Goal: Task Accomplishment & Management: Use online tool/utility

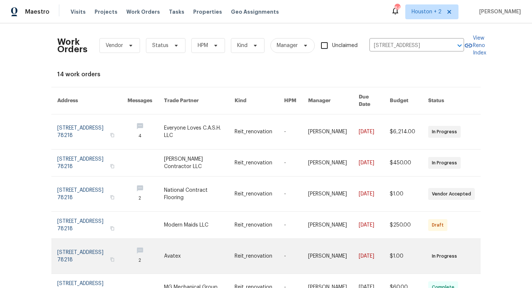
scroll to position [143, 0]
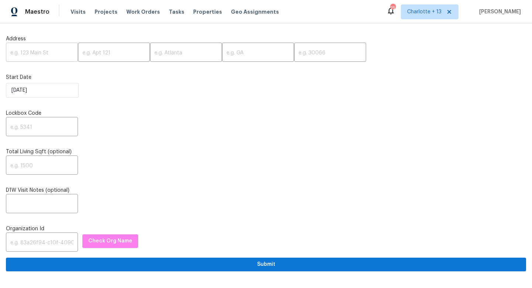
click at [16, 52] on input "text" at bounding box center [42, 52] width 72 height 17
paste input "[STREET_ADDRESS]"
drag, startPoint x: 67, startPoint y: 55, endPoint x: 53, endPoint y: 51, distance: 14.4
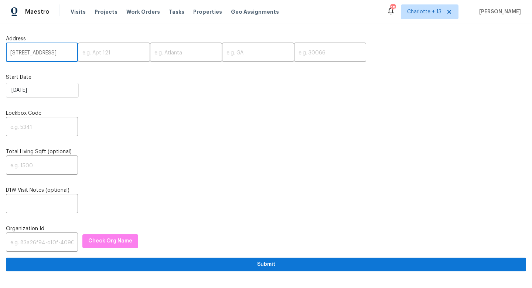
click at [53, 51] on input "[STREET_ADDRESS]" at bounding box center [42, 52] width 72 height 17
drag, startPoint x: 58, startPoint y: 54, endPoint x: 76, endPoint y: 53, distance: 18.1
click at [78, 54] on div "[STREET_ADDRESS] ​ ​ ​ ​ ​" at bounding box center [266, 52] width 521 height 17
click at [70, 51] on input "[STREET_ADDRESS]" at bounding box center [42, 52] width 72 height 17
drag, startPoint x: 68, startPoint y: 52, endPoint x: 52, endPoint y: 52, distance: 15.9
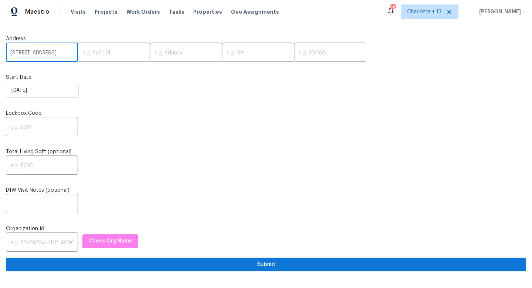
click at [52, 52] on input "3293 Hobart Dr NW, Atlanta, GA 30318" at bounding box center [42, 52] width 72 height 17
type input "3293 Hobart Dr NW, Atlanta, GA"
click at [294, 54] on input "text" at bounding box center [330, 52] width 72 height 17
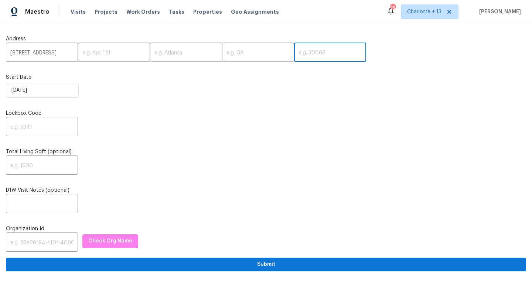
paste input "30318"
type input "30318"
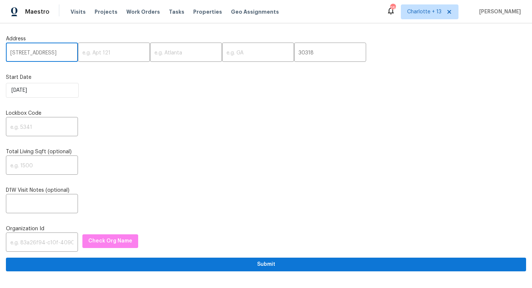
scroll to position [0, 21]
drag, startPoint x: 61, startPoint y: 52, endPoint x: 55, endPoint y: 52, distance: 5.2
click at [55, 52] on input "3293 Hobart Dr NW, Atlanta, GA" at bounding box center [42, 52] width 72 height 17
type input "3293 Hobart Dr NW, , GA"
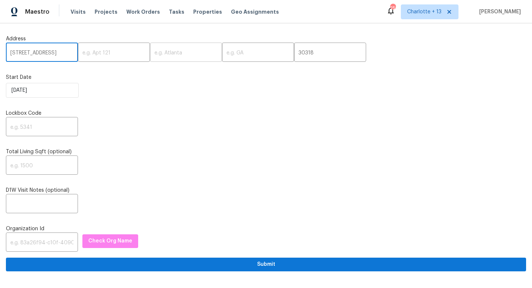
click at [182, 53] on input "text" at bounding box center [186, 52] width 72 height 17
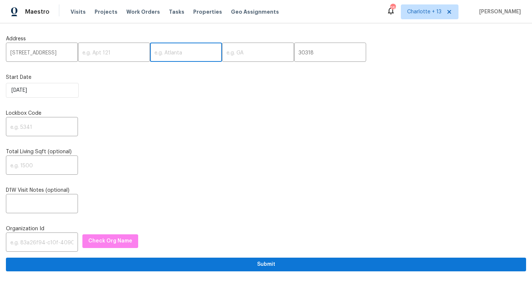
paste input "[GEOGRAPHIC_DATA]"
type input "[GEOGRAPHIC_DATA]"
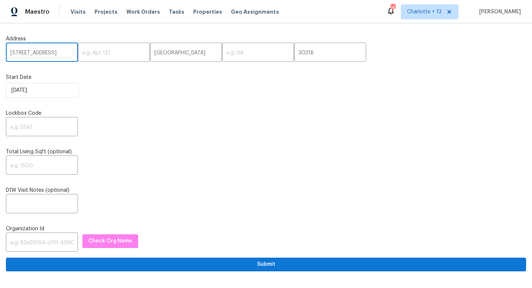
scroll to position [0, 4]
click at [65, 52] on input "3293 Hobart Dr NW, , GA" at bounding box center [42, 52] width 72 height 17
type input "3293 Hobart Dr NW, ,"
click at [226, 53] on input "text" at bounding box center [258, 52] width 72 height 17
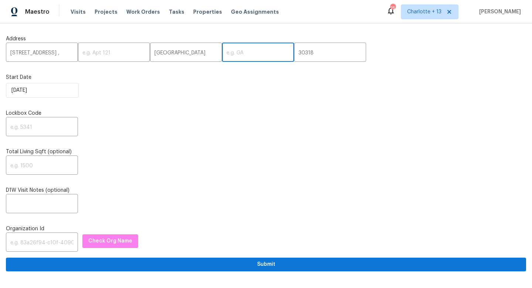
paste input "GA"
type input "GA"
click at [68, 53] on input "3293 Hobart Dr NW, ," at bounding box center [42, 52] width 72 height 17
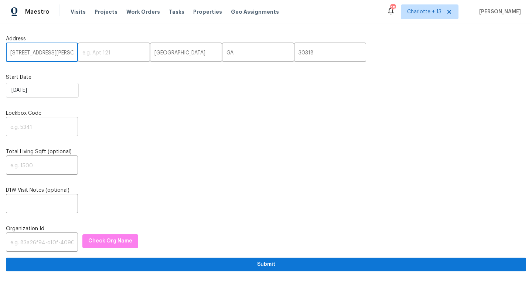
type input "3293 Hobart Dr NW"
click at [28, 125] on input "text" at bounding box center [42, 127] width 72 height 17
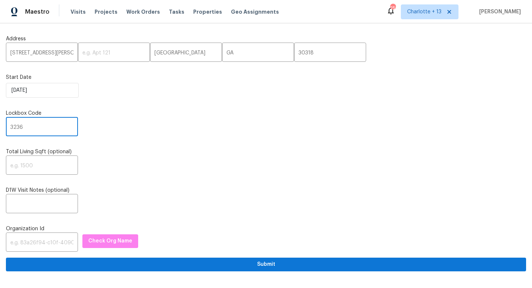
type input "3236"
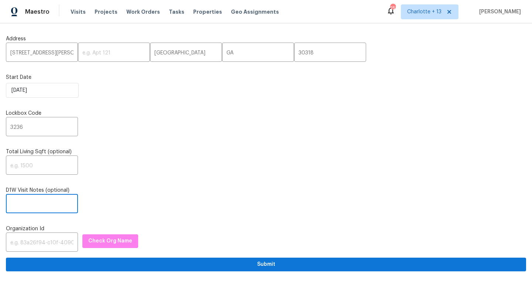
click at [38, 199] on input "text" at bounding box center [42, 204] width 72 height 17
paste input "Replace 3 windows: Kitchen Window that is broken and boarded Side window that i…"
type input "Replace 3 windows: Kitchen Window that is broken and boarded Side window that i…"
click at [43, 199] on input "Replace 3 windows: Kitchen Window that is broken and boarded Side window that i…" at bounding box center [42, 204] width 72 height 17
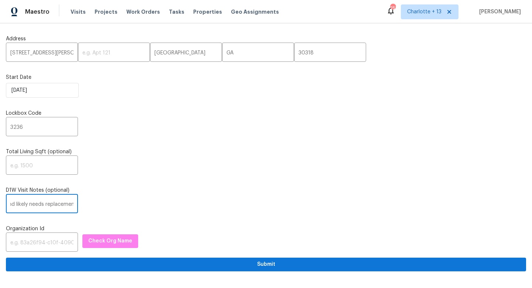
click at [43, 199] on input "Replace 3 windows: Kitchen Window that is broken and boarded Side window that i…" at bounding box center [42, 204] width 72 height 17
paste input "1349d153-b359-4f9b-b4dd-758ff939cc37"
type input "1349d153-b359-4f9b-b4dd-758ff939cc37"
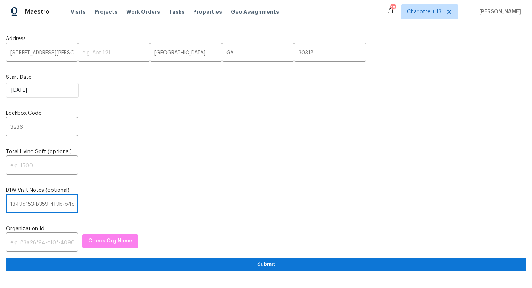
scroll to position [0, 43]
click at [62, 206] on input "1349d153-b359-4f9b-b4dd-758ff939cc37" at bounding box center [42, 204] width 72 height 17
click at [63, 206] on input "1349d153-b359-4f9b-b4dd-758ff939cc37" at bounding box center [42, 204] width 72 height 17
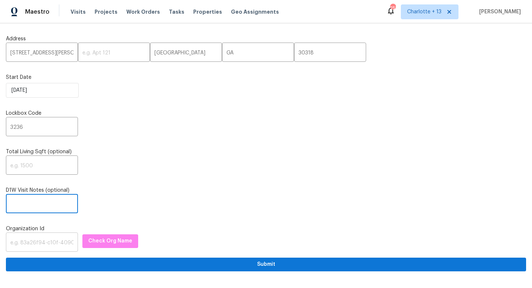
click at [39, 240] on input "text" at bounding box center [42, 242] width 72 height 17
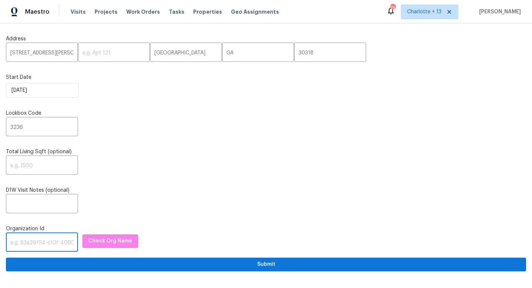
paste input "1349d153-b359-4f9b-b4dd-758ff939cc37"
type input "1349d153-b359-4f9b-b4dd-758ff939cc37"
click at [100, 243] on span "Check Org Name" at bounding box center [110, 240] width 44 height 9
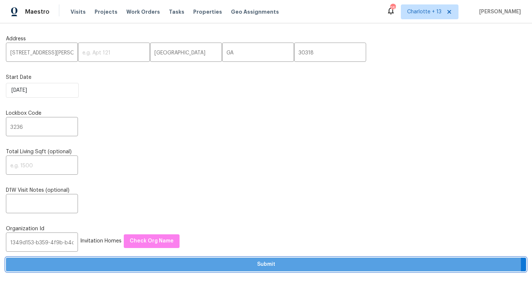
click at [115, 266] on span "Submit" at bounding box center [266, 264] width 509 height 9
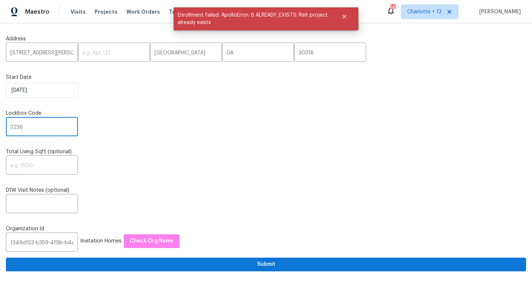
drag, startPoint x: 34, startPoint y: 127, endPoint x: 0, endPoint y: 123, distance: 34.7
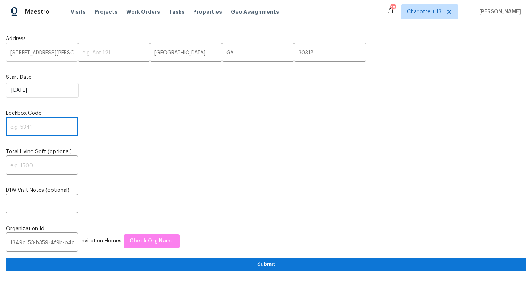
click at [39, 52] on input "3293 Hobart Dr NW" at bounding box center [42, 52] width 72 height 17
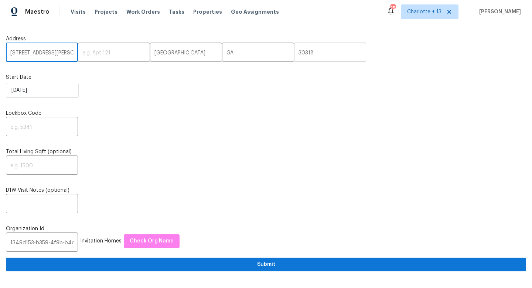
click at [328, 50] on input "30318" at bounding box center [330, 52] width 72 height 17
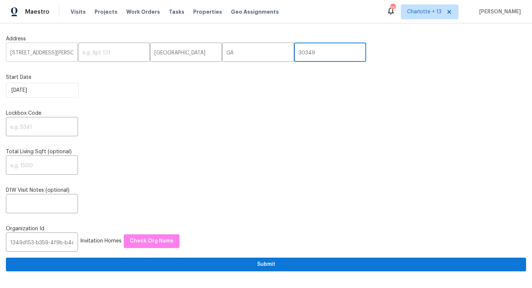
type input "30349"
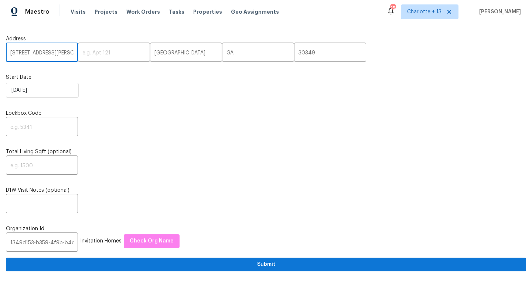
drag, startPoint x: 61, startPoint y: 55, endPoint x: 0, endPoint y: 55, distance: 61.0
paste input "2931 Two Lake Cir"
type input "2931 Two Lake Cir"
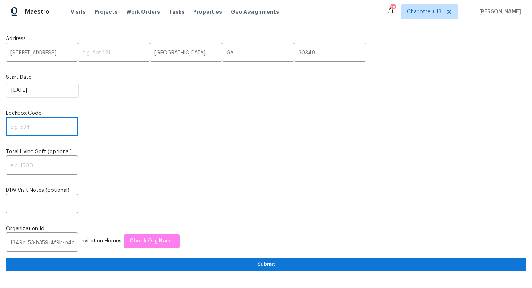
click at [30, 129] on input "text" at bounding box center [42, 127] width 72 height 17
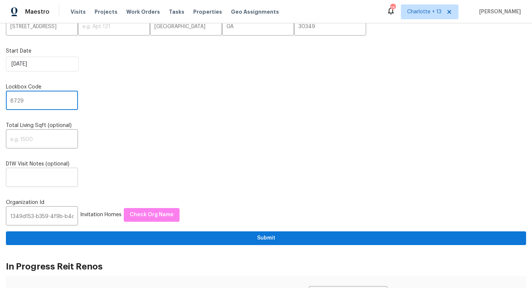
scroll to position [27, 0]
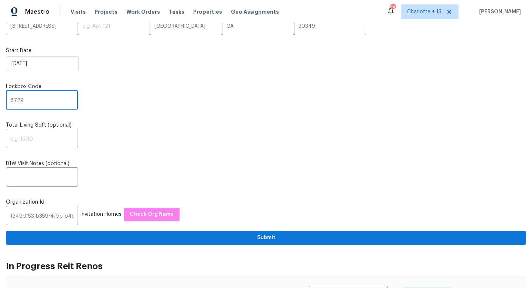
type input "8729"
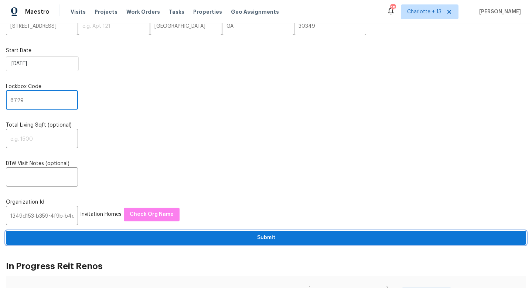
click at [136, 240] on span "Submit" at bounding box center [266, 237] width 509 height 9
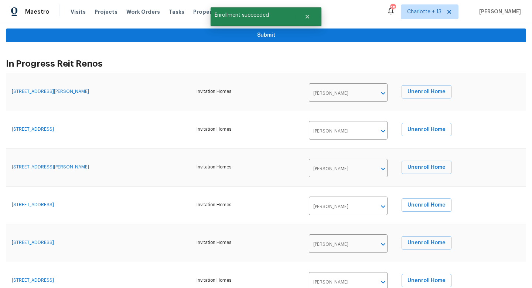
scroll to position [0, 0]
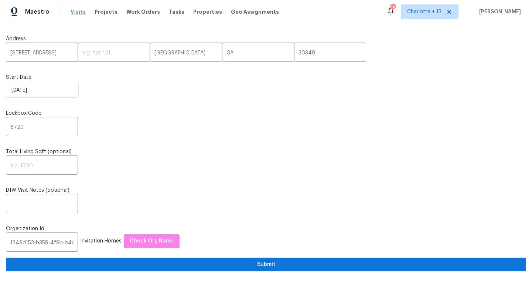
click at [74, 10] on span "Visits" at bounding box center [78, 11] width 15 height 7
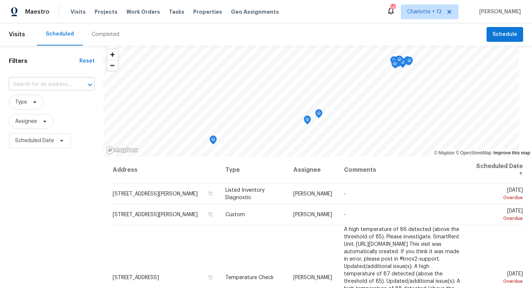
click at [49, 87] on input "text" at bounding box center [41, 84] width 65 height 11
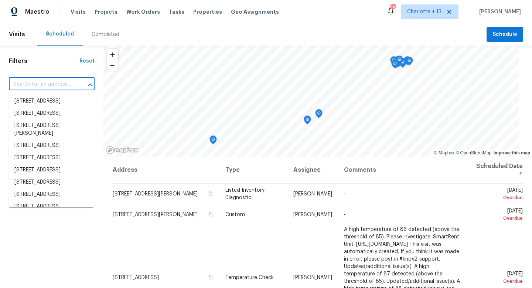
paste input "2931 Two Lake Cir"
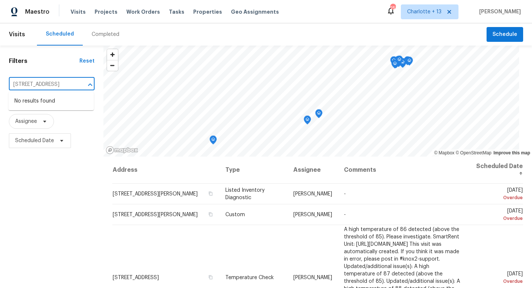
type input "2931 Two Lake Cir"
click at [450, 17] on span "Charlotte + 13" at bounding box center [430, 11] width 58 height 15
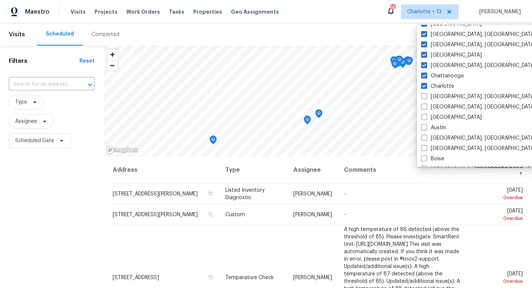
scroll to position [101, 0]
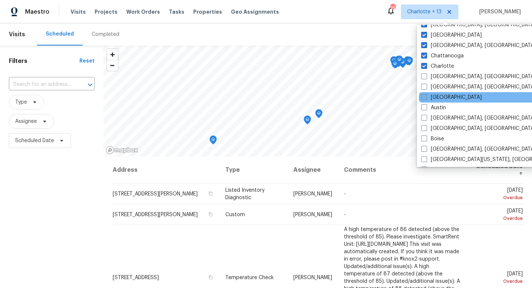
click at [447, 96] on label "[GEOGRAPHIC_DATA]" at bounding box center [451, 97] width 61 height 7
click at [426, 96] on input "[GEOGRAPHIC_DATA]" at bounding box center [423, 96] width 5 height 5
checkbox input "true"
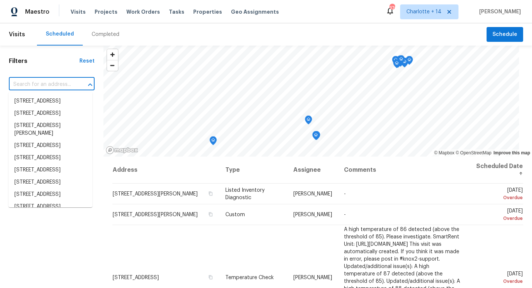
click at [37, 89] on input "text" at bounding box center [41, 84] width 65 height 11
paste input "2931 Two Lake Cir"
type input "2931 Two Lake Cir"
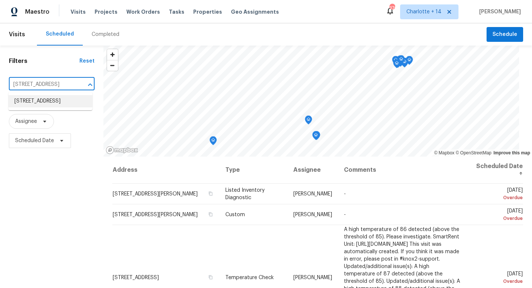
click at [50, 107] on li "2931 Two Lake Cir, Atlanta, GA 30349" at bounding box center [51, 101] width 84 height 12
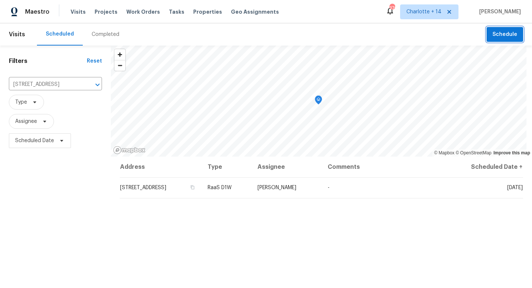
click at [497, 38] on span "Schedule" at bounding box center [505, 34] width 25 height 9
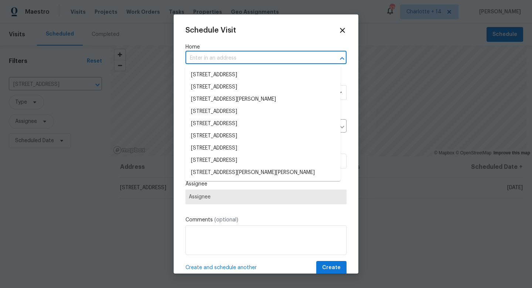
click at [216, 58] on input "text" at bounding box center [256, 57] width 140 height 11
paste input "2931 Two Lake Cir"
type input "2931 Two Lake Cir"
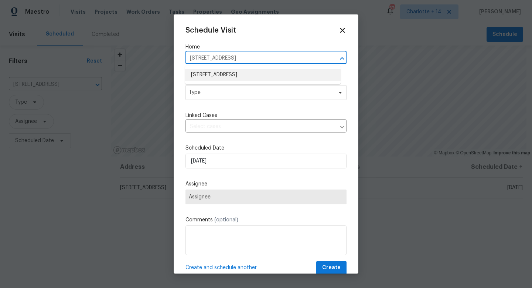
click at [224, 79] on li "2931 Two Lake Cir, Atlanta, GA 30349" at bounding box center [263, 75] width 156 height 12
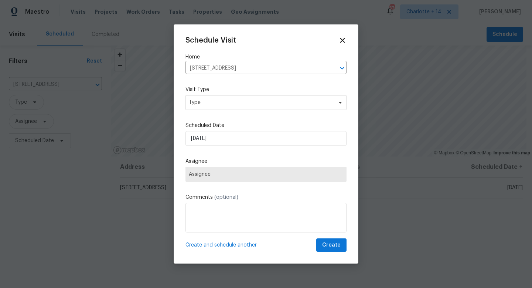
click at [224, 92] on label "Visit Type" at bounding box center [266, 89] width 161 height 7
click at [224, 99] on span "Type" at bounding box center [261, 102] width 144 height 7
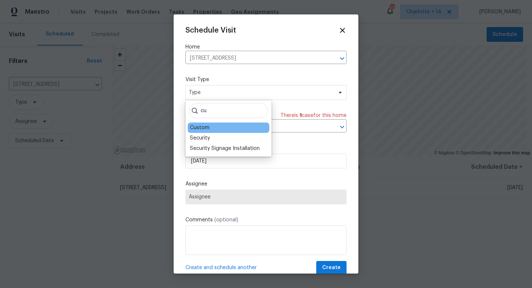
type input "cu"
click at [231, 131] on div "Custom" at bounding box center [229, 127] width 82 height 10
click at [216, 126] on div "Custom" at bounding box center [229, 127] width 82 height 10
click at [209, 128] on div "Custom" at bounding box center [229, 127] width 82 height 10
click at [205, 128] on div "Custom" at bounding box center [200, 127] width 20 height 7
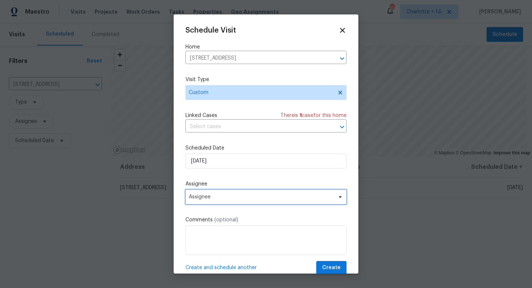
click at [221, 199] on span "Assignee" at bounding box center [261, 197] width 145 height 6
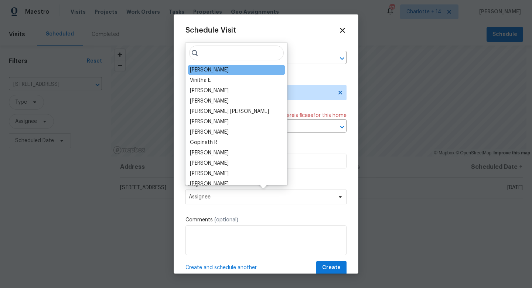
click at [216, 68] on div "Tim Godfrey" at bounding box center [209, 69] width 39 height 7
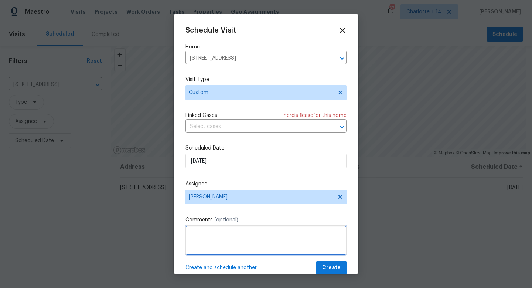
click at [248, 241] on textarea at bounding box center [266, 240] width 161 height 30
paste textarea "Replace 3 windows: Kitchen Window that is broken and boarded Side window that i…"
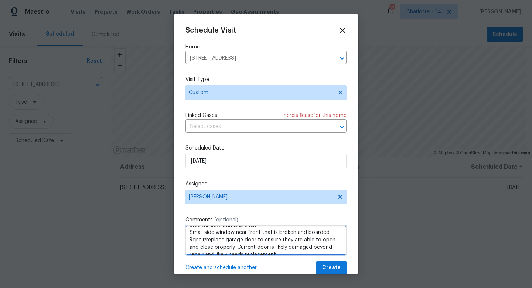
scroll to position [28, 0]
click at [188, 236] on textarea "Replace 3 windows: Kitchen Window that is broken and boarded Side window that i…" at bounding box center [266, 240] width 161 height 30
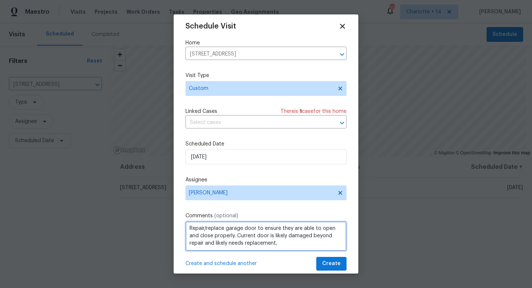
scroll to position [10, 0]
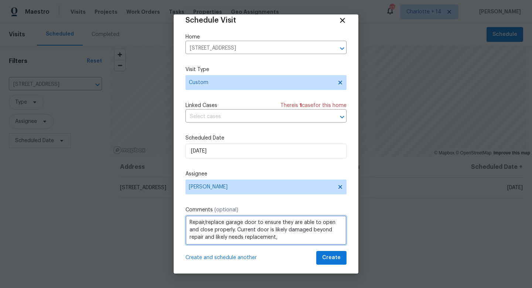
click at [309, 243] on textarea "Replace 3 windows: Kitchen Window that is broken and boarded Side window that i…" at bounding box center [266, 230] width 161 height 30
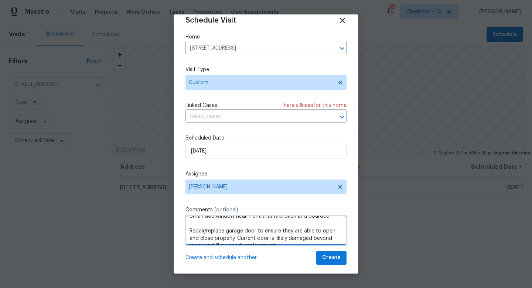
scroll to position [0, 0]
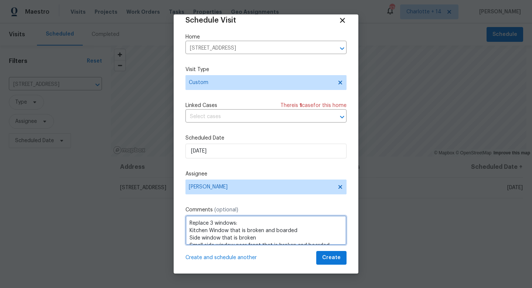
drag, startPoint x: 252, startPoint y: 237, endPoint x: 188, endPoint y: 207, distance: 70.8
click at [188, 207] on div "Comments (optional) Replace 3 windows: Kitchen Window that is broken and boarde…" at bounding box center [266, 225] width 161 height 39
type textarea "Replace 3 windows: Kitchen Window that is broken and boarded Side window that i…"
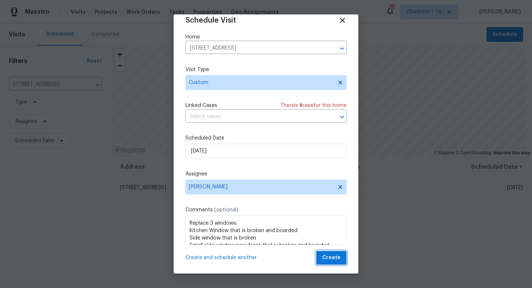
click at [335, 262] on span "Create" at bounding box center [331, 257] width 18 height 9
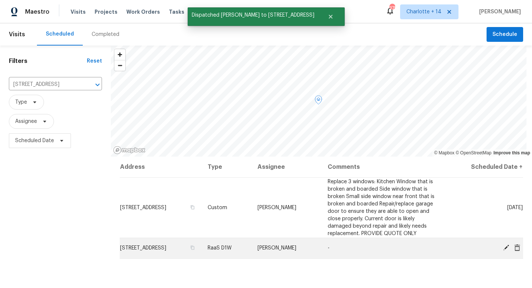
click at [515, 247] on icon at bounding box center [518, 247] width 6 height 7
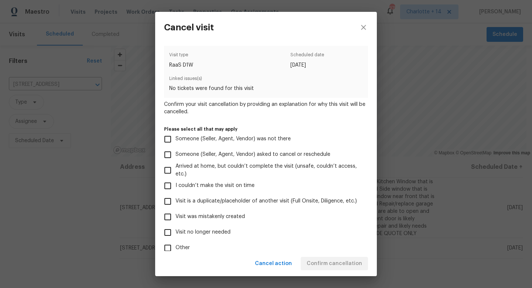
click at [167, 233] on input "Visit no longer needed" at bounding box center [168, 232] width 16 height 16
checkbox input "true"
click at [169, 199] on input "Visit is a duplicate/placeholder of another visit (Full Onsite, Diligence, etc.)" at bounding box center [168, 201] width 16 height 16
checkbox input "true"
click at [166, 234] on input "Visit no longer needed" at bounding box center [168, 232] width 16 height 16
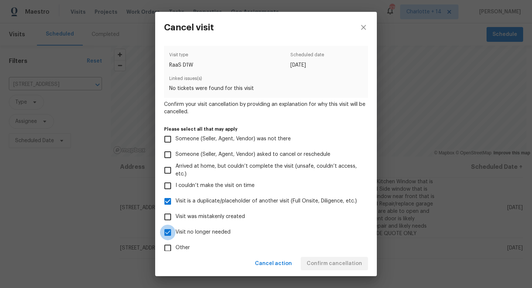
checkbox input "false"
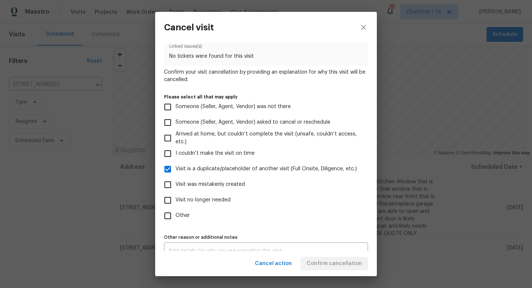
scroll to position [44, 0]
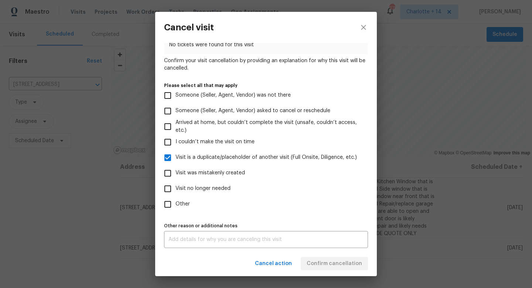
click at [340, 262] on div "Cancel action Confirm cancellation" at bounding box center [266, 264] width 222 height 26
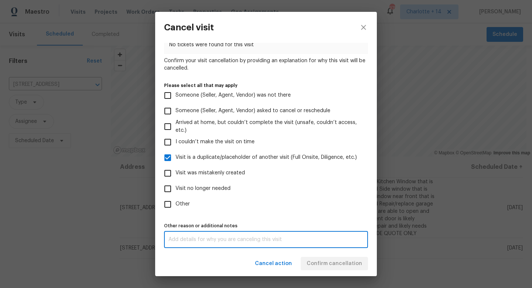
click at [307, 237] on textarea at bounding box center [266, 239] width 195 height 5
type textarea "NA"
click at [344, 259] on div "Cancel action Confirm cancellation" at bounding box center [266, 264] width 222 height 26
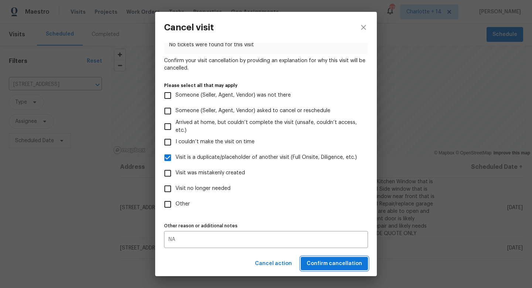
click at [343, 262] on span "Confirm cancellation" at bounding box center [334, 263] width 55 height 9
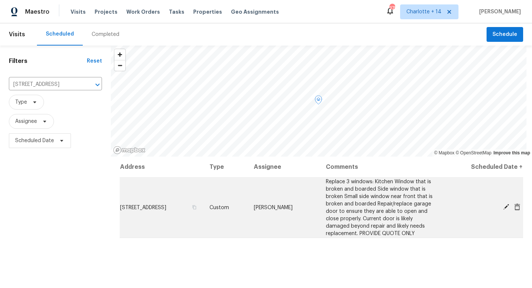
click at [504, 207] on icon at bounding box center [507, 207] width 6 height 6
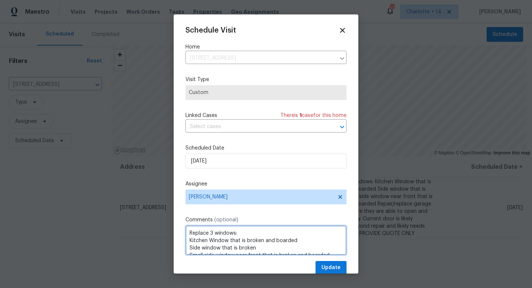
scroll to position [52, 0]
click at [317, 250] on textarea "Replace 3 windows: Kitchen Window that is broken and boarded Side window that i…" at bounding box center [266, 240] width 161 height 30
paste textarea "https://opendoor.slack.com/archives/C07MY6AKJKG/p1755791568432889"
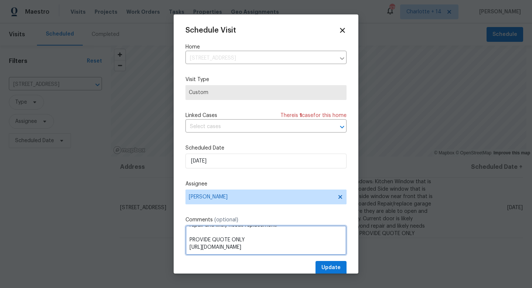
type textarea "Replace 3 windows: Kitchen Window that is broken and boarded Side window that i…"
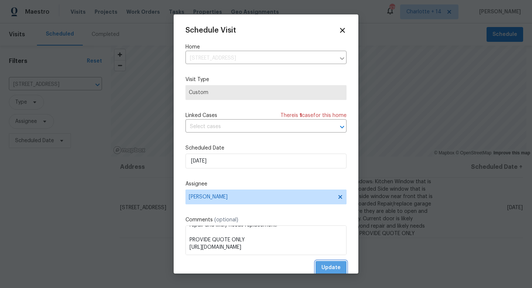
click at [322, 265] on span "Update" at bounding box center [331, 267] width 19 height 9
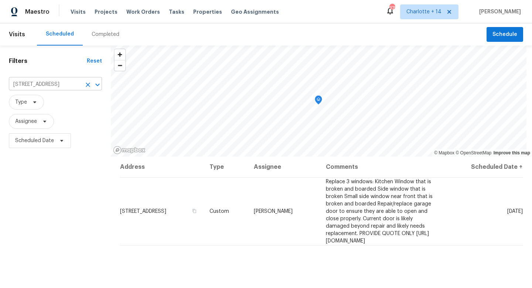
click at [75, 85] on input "2931 Two Lake Cir, Atlanta, GA 30349" at bounding box center [45, 84] width 72 height 11
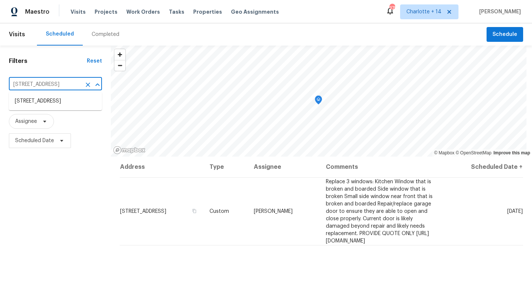
click at [75, 85] on input "2931 Two Lake Cir, Atlanta, GA 30349" at bounding box center [45, 84] width 72 height 11
paste input "11335 Pickford St"
type input "2931 Two Lake Cir, Atlanta, GA 30349"
click at [442, 14] on span "Charlotte + 14" at bounding box center [424, 11] width 35 height 7
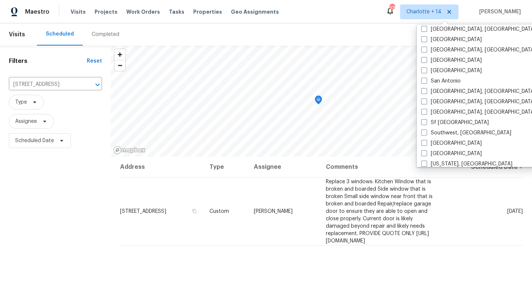
scroll to position [495, 0]
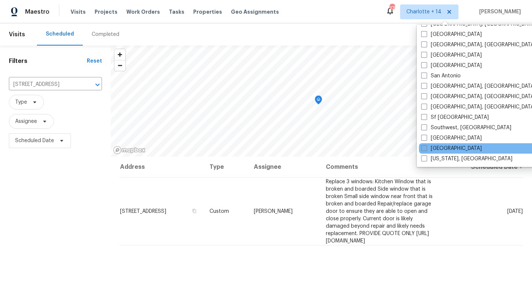
click at [423, 147] on span at bounding box center [424, 148] width 6 height 6
click at [423, 147] on input "[GEOGRAPHIC_DATA]" at bounding box center [423, 147] width 5 height 5
checkbox input "true"
click at [45, 85] on input "2931 Two Lake Cir, Atlanta, GA 30349" at bounding box center [45, 84] width 72 height 11
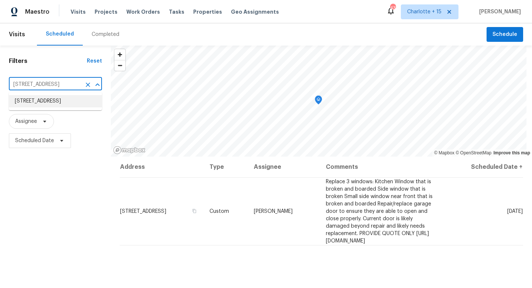
paste input "11335 Pickford St"
type input "11335 Pickford St"
click at [82, 107] on li "11335 Pickford St, Spring Hill, FL 34609" at bounding box center [55, 105] width 93 height 20
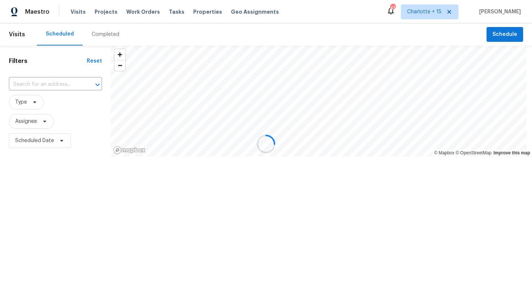
type input "11335 Pickford St, Spring Hill, FL 34609"
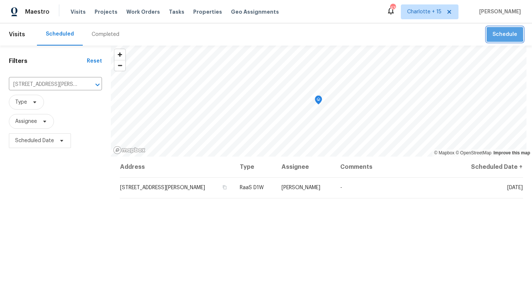
click at [493, 33] on span "Schedule" at bounding box center [505, 34] width 25 height 9
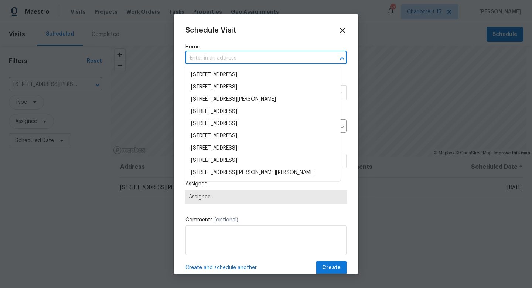
click at [265, 60] on input "text" at bounding box center [256, 57] width 140 height 11
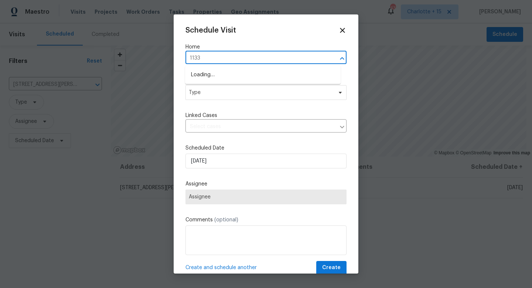
type input "11335"
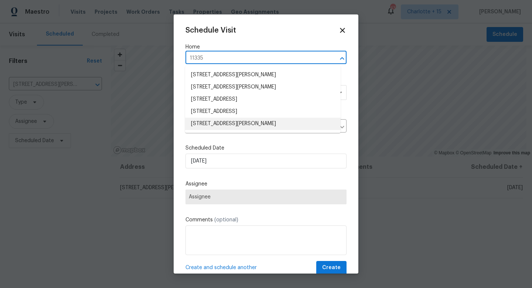
click at [269, 122] on li "11335 Pickford St, Spring Hill, FL 34609" at bounding box center [263, 124] width 156 height 12
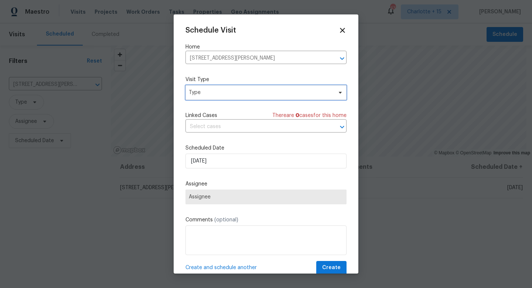
click at [221, 99] on span "Type" at bounding box center [266, 92] width 161 height 15
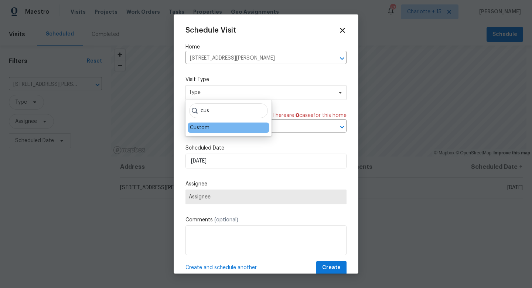
type input "cus"
click at [213, 130] on div "Custom" at bounding box center [229, 127] width 82 height 10
click at [209, 126] on div "Custom" at bounding box center [229, 127] width 82 height 10
click at [206, 130] on div "Custom" at bounding box center [200, 127] width 20 height 7
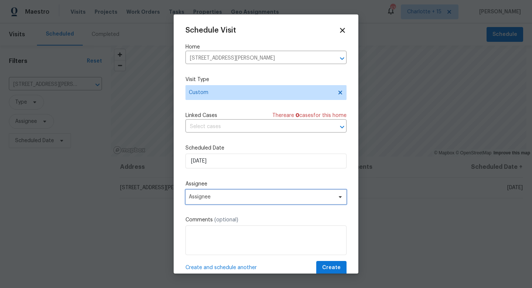
click at [231, 200] on span "Assignee" at bounding box center [261, 197] width 145 height 6
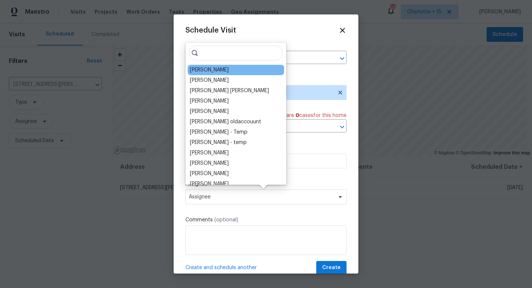
click at [209, 71] on div "Mat Smith" at bounding box center [209, 69] width 39 height 7
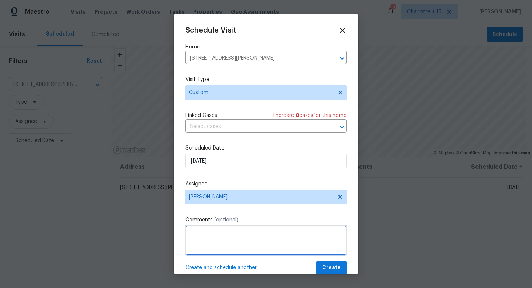
click at [231, 236] on textarea at bounding box center [266, 240] width 161 height 30
paste textarea "Good afternoon, we have a new house assigned as one of our listing pilot homes …"
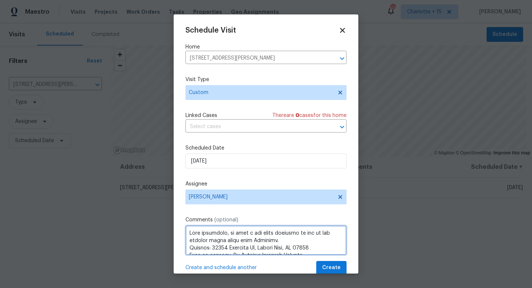
drag, startPoint x: 235, startPoint y: 233, endPoint x: 140, endPoint y: 236, distance: 95.4
click at [143, 237] on div "Schedule Visit Home 11335 Pickford St, Spring Hill, FL 34609 ​ Visit Type Custo…" at bounding box center [266, 144] width 532 height 288
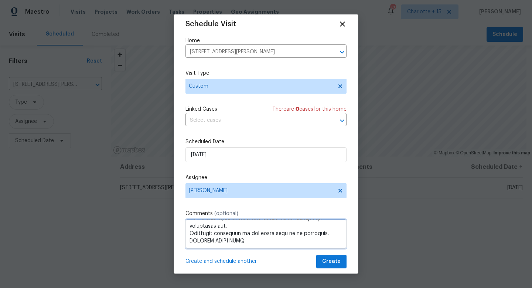
scroll to position [13, 0]
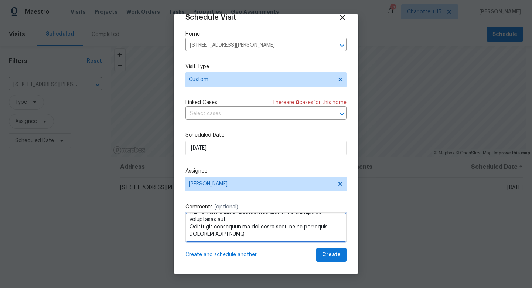
click at [250, 234] on textarea at bounding box center [266, 227] width 161 height 30
paste textarea "https://opendoor.slack.com/archives/C07MY6AKJKG/p1755792198454409"
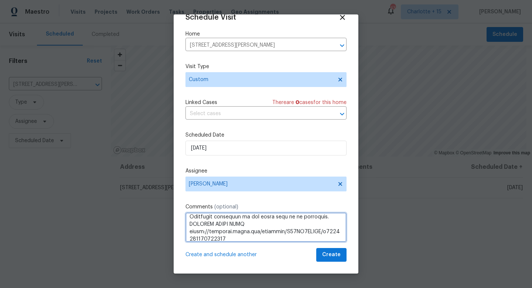
scroll to position [240, 0]
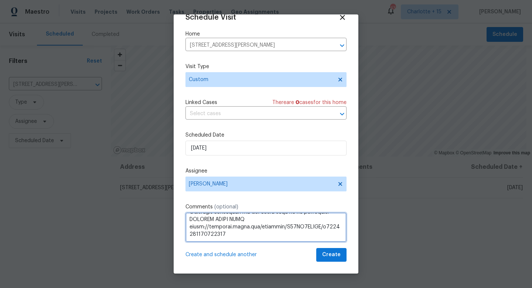
type textarea "We have a new house assigned as one of our listing pilot homes with Mainstay. A…"
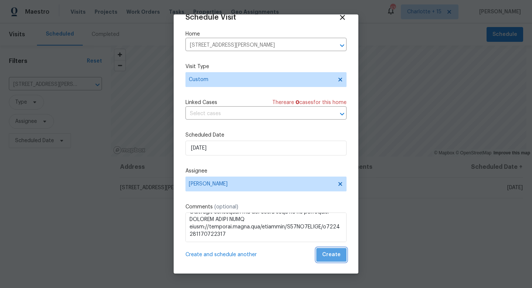
click at [329, 257] on span "Create" at bounding box center [331, 254] width 18 height 9
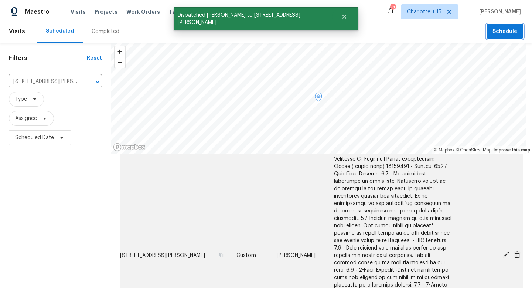
scroll to position [10, 0]
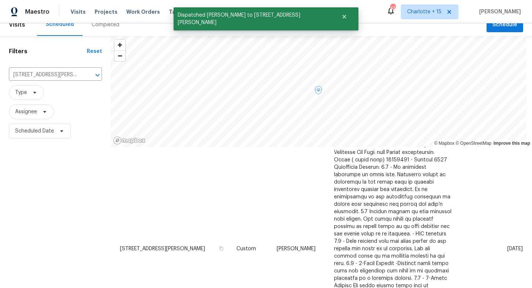
click at [494, 240] on td "Thu, Aug 21" at bounding box center [491, 248] width 66 height 260
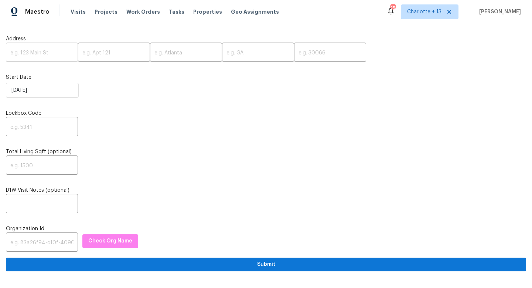
click at [26, 54] on input "text" at bounding box center [42, 52] width 72 height 17
paste input "[STREET_ADDRESS][PERSON_NAME]"
drag, startPoint x: 67, startPoint y: 52, endPoint x: 52, endPoint y: 52, distance: 14.8
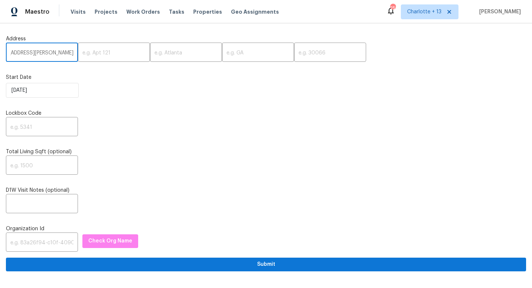
click at [52, 52] on input "[STREET_ADDRESS][PERSON_NAME]" at bounding box center [42, 52] width 72 height 17
type input "11335 Pickford St, Spring Hill, FL"
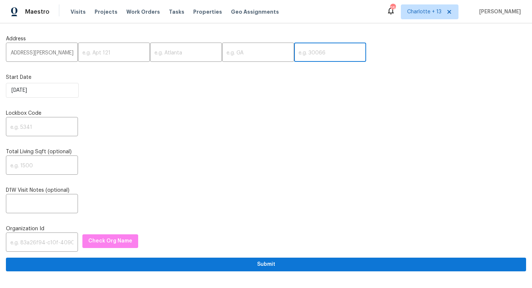
click at [294, 56] on input "text" at bounding box center [330, 52] width 72 height 17
paste input "34609"
type input "34609"
click at [55, 52] on input "11335 Pickford St, Spring Hill, FL" at bounding box center [42, 52] width 72 height 17
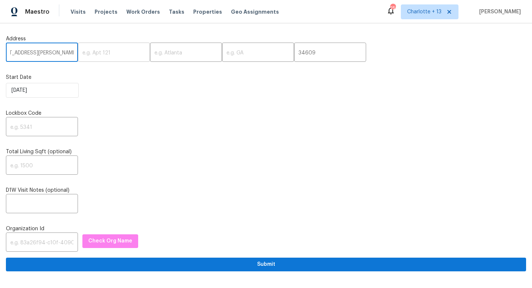
scroll to position [0, 22]
click at [58, 54] on input "11335 Pickford St, Spring Hill, FL" at bounding box center [42, 52] width 72 height 17
type input "11335 Pickford St, , FL"
click at [150, 55] on input "text" at bounding box center [186, 52] width 72 height 17
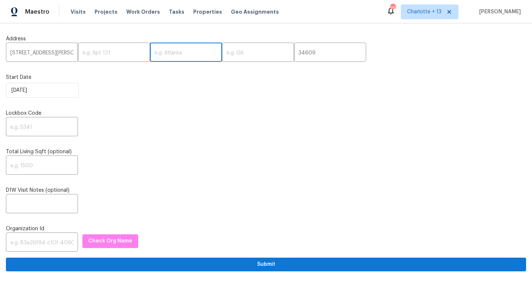
paste input "Spring Hill"
type input "Spring Hill"
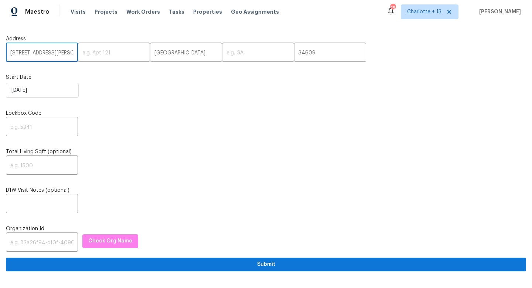
drag, startPoint x: 58, startPoint y: 52, endPoint x: 63, endPoint y: 53, distance: 4.9
click at [63, 53] on input "11335 Pickford St, , FL" at bounding box center [42, 52] width 72 height 17
type input "11335 Pickford St, ,"
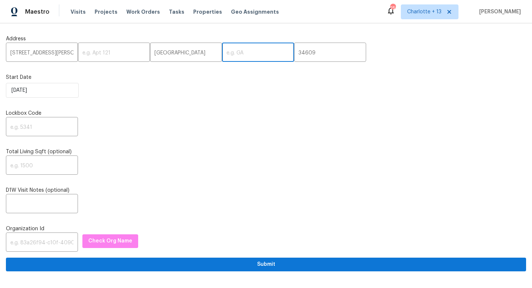
click at [222, 54] on input "text" at bounding box center [258, 52] width 72 height 17
paste input "FL"
type input "FL"
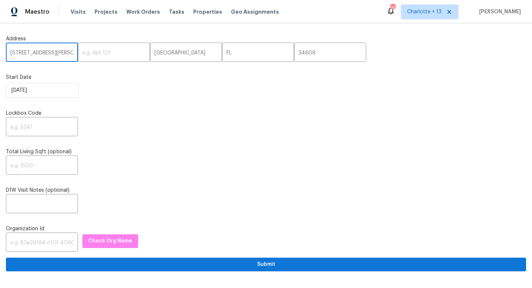
click at [63, 53] on input "11335 Pickford St, ," at bounding box center [42, 52] width 72 height 17
type input "11335 Pickford St"
click at [20, 121] on input "text" at bounding box center [42, 127] width 72 height 17
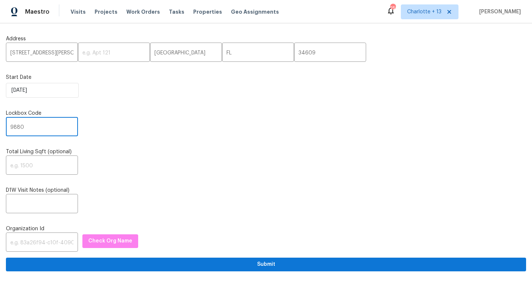
type input "9880"
click at [28, 240] on input "text" at bounding box center [42, 242] width 72 height 17
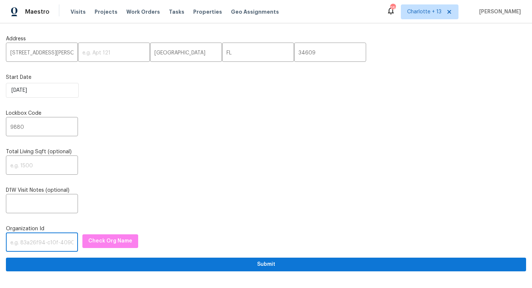
paste input "1349d153-b359-4f9b-b4dd-758ff939cc37"
type input "1349d153-b359-4f9b-b4dd-758ff939cc37"
click at [104, 244] on span "Check Org Name" at bounding box center [110, 240] width 44 height 9
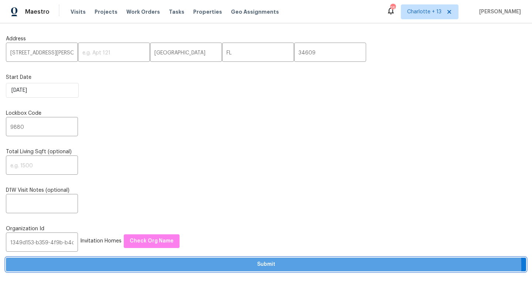
click at [223, 268] on span "Submit" at bounding box center [266, 264] width 509 height 9
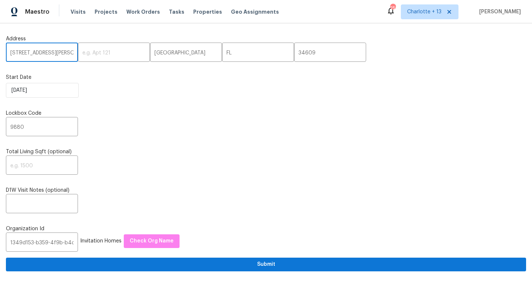
drag, startPoint x: 54, startPoint y: 58, endPoint x: 0, endPoint y: 44, distance: 56.0
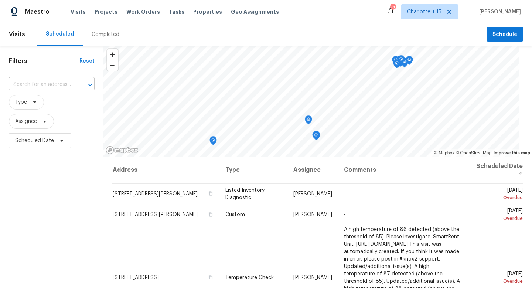
click at [38, 80] on input "text" at bounding box center [41, 84] width 65 height 11
type input "11335"
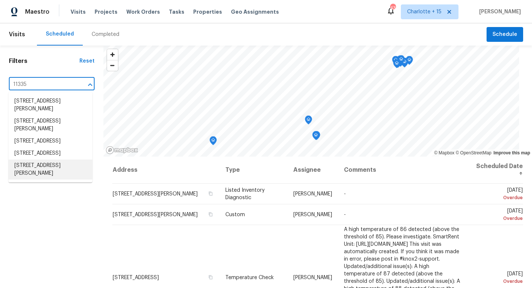
click at [58, 179] on li "[STREET_ADDRESS][PERSON_NAME]" at bounding box center [51, 169] width 84 height 20
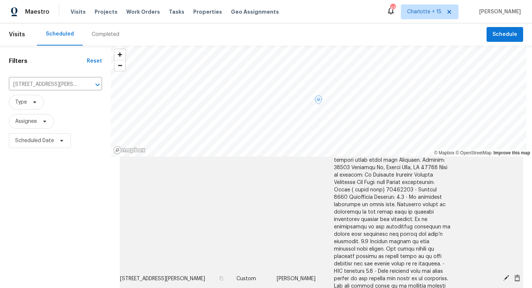
scroll to position [50, 0]
click at [503, 274] on icon at bounding box center [506, 277] width 7 height 7
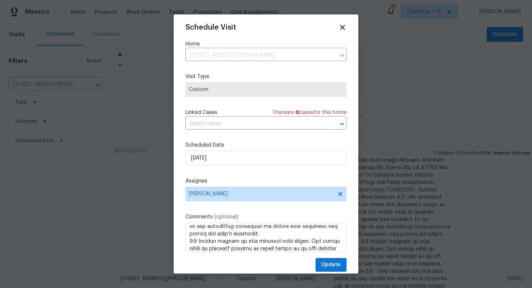
scroll to position [77, 0]
click at [291, 235] on textarea at bounding box center [266, 237] width 161 height 30
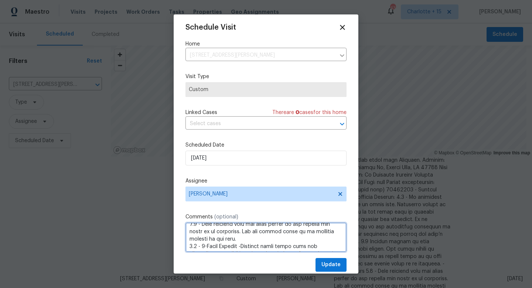
scroll to position [123, 0]
click at [239, 228] on textarea at bounding box center [266, 237] width 161 height 30
click at [272, 227] on textarea at bounding box center [266, 237] width 161 height 30
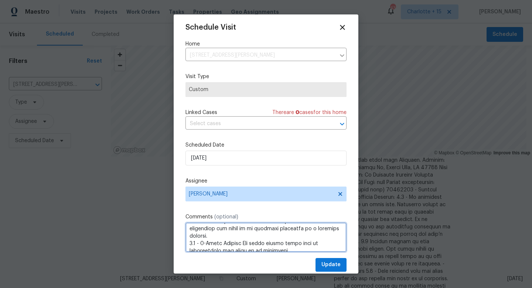
click at [246, 243] on textarea at bounding box center [266, 237] width 161 height 30
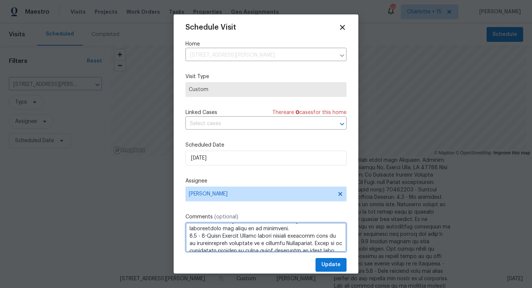
scroll to position [193, 0]
click at [294, 238] on textarea at bounding box center [266, 237] width 161 height 30
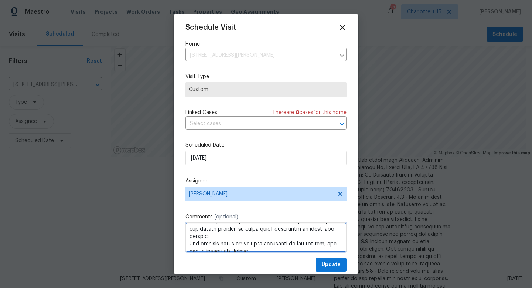
scroll to position [224, 0]
click at [247, 241] on textarea at bounding box center [266, 237] width 161 height 30
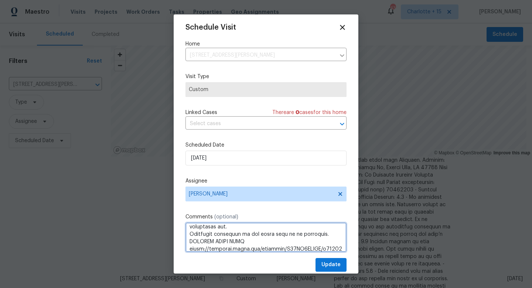
scroll to position [254, 0]
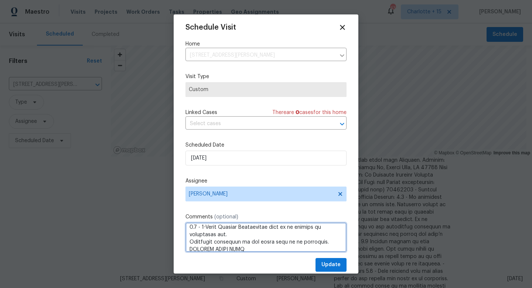
click at [275, 229] on textarea at bounding box center [266, 237] width 161 height 30
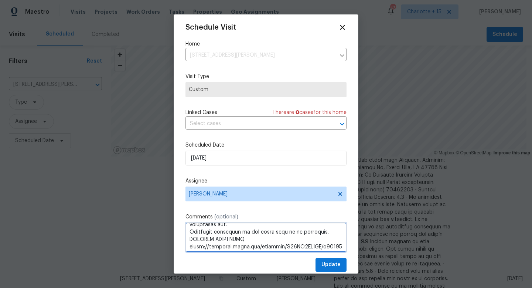
scroll to position [272, 0]
click at [325, 238] on textarea at bounding box center [266, 237] width 161 height 30
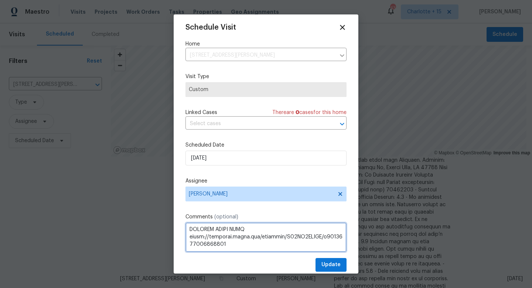
click at [281, 230] on textarea at bounding box center [266, 237] width 161 height 30
type textarea "We have a new house assigned as one of our listing pilot homes with Mainstay. A…"
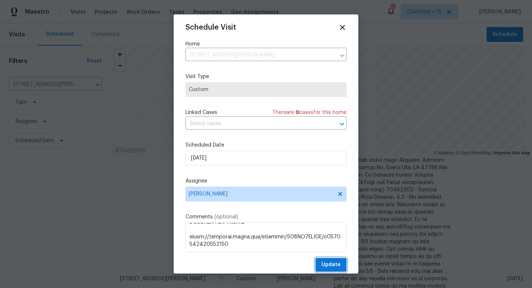
click at [328, 263] on span "Update" at bounding box center [331, 264] width 19 height 9
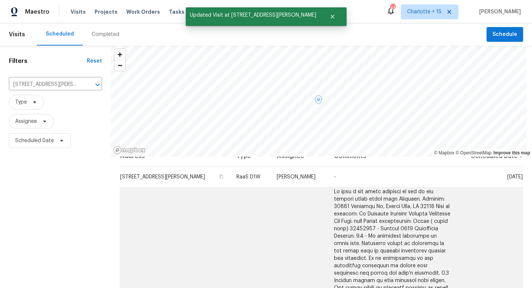
scroll to position [0, 0]
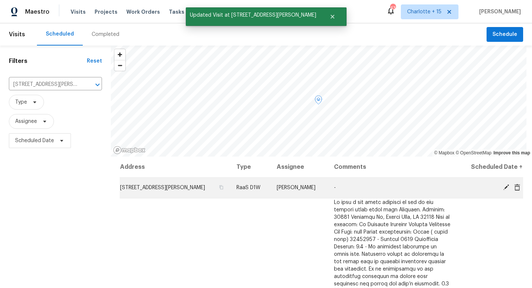
click at [515, 187] on icon at bounding box center [518, 186] width 6 height 7
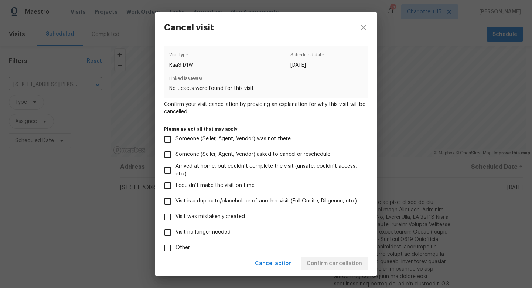
click at [169, 204] on input "Visit is a duplicate/placeholder of another visit (Full Onsite, Diligence, etc.)" at bounding box center [168, 201] width 16 height 16
checkbox input "true"
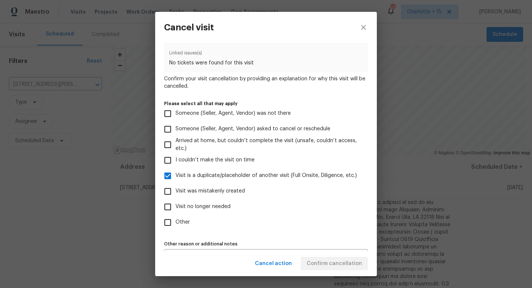
scroll to position [44, 0]
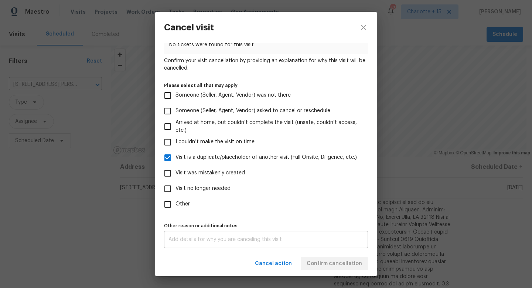
click at [224, 240] on textarea at bounding box center [266, 239] width 195 height 5
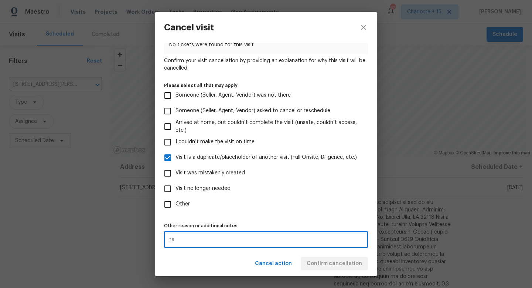
type textarea "na"
click at [331, 264] on div "Cancel action Confirm cancellation" at bounding box center [266, 264] width 222 height 26
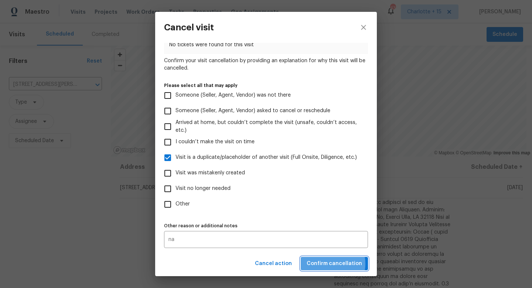
click at [330, 264] on span "Confirm cancellation" at bounding box center [334, 263] width 55 height 9
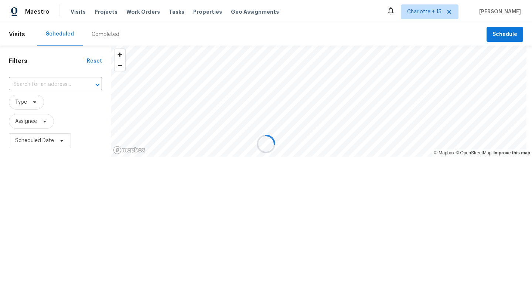
click at [443, 14] on div at bounding box center [266, 144] width 532 height 288
click at [441, 14] on div at bounding box center [266, 144] width 532 height 288
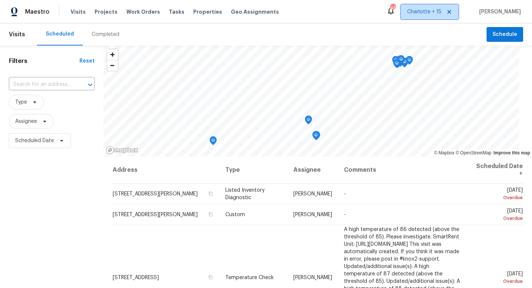
click at [440, 11] on span "Charlotte + 15" at bounding box center [424, 11] width 34 height 7
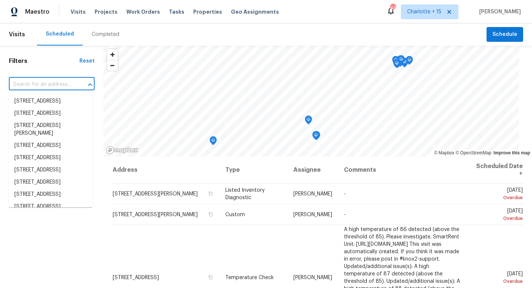
click at [47, 87] on input "text" at bounding box center [41, 84] width 65 height 11
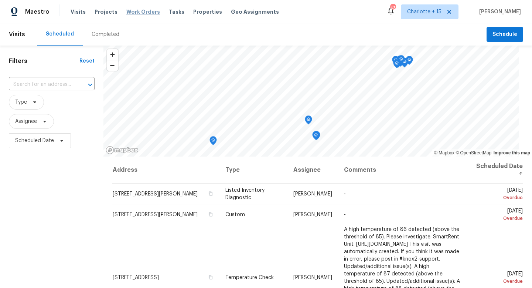
click at [145, 9] on span "Work Orders" at bounding box center [143, 11] width 34 height 7
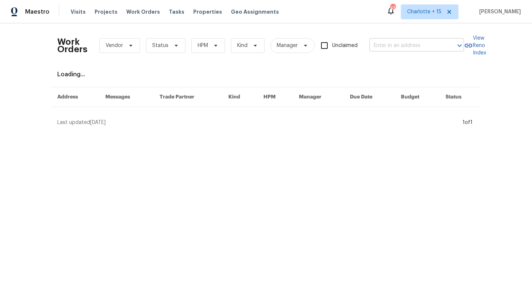
click at [389, 48] on input "text" at bounding box center [407, 45] width 74 height 11
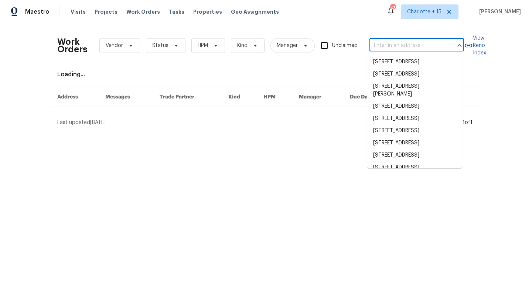
paste input "[STREET_ADDRESS]"
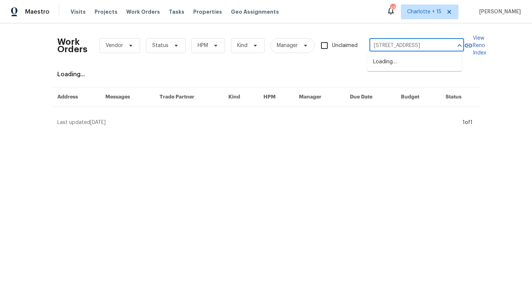
type input "[STREET_ADDRESS]"
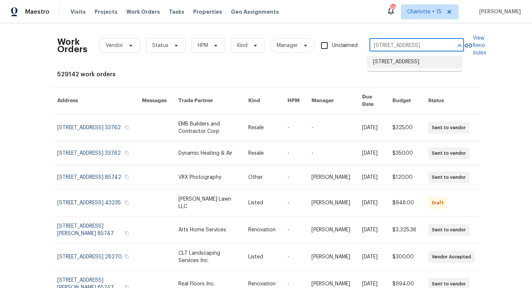
click at [397, 64] on li "[STREET_ADDRESS]" at bounding box center [414, 62] width 95 height 12
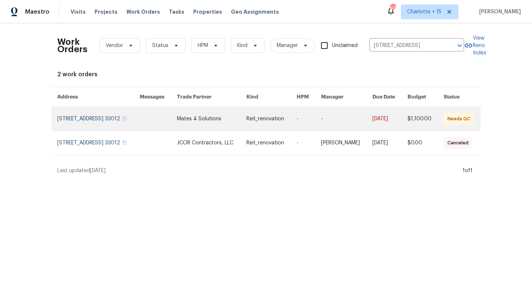
click at [144, 122] on td at bounding box center [152, 119] width 37 height 24
click at [128, 117] on link at bounding box center [98, 119] width 82 height 24
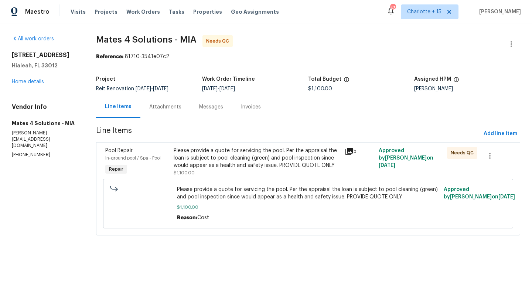
click at [288, 158] on div "Please provide a quote for servicing the pool. Per the appraisal the loan is su…" at bounding box center [257, 158] width 166 height 22
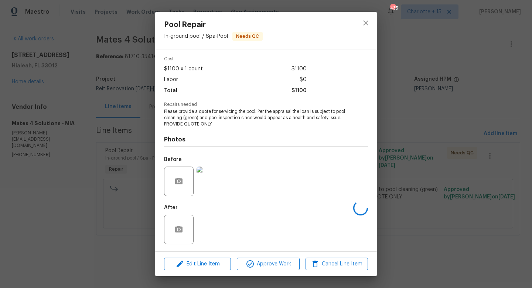
scroll to position [28, 0]
click at [256, 231] on img at bounding box center [244, 229] width 30 height 30
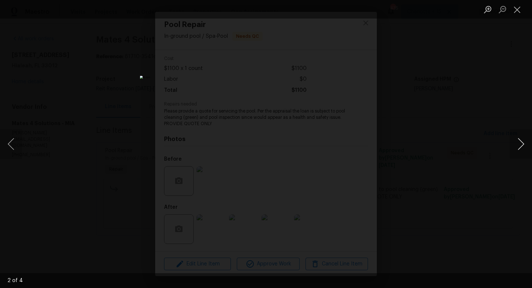
click at [522, 145] on button "Next image" at bounding box center [521, 144] width 22 height 30
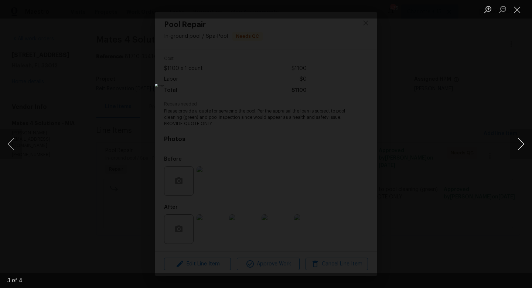
click at [522, 145] on button "Next image" at bounding box center [521, 144] width 22 height 30
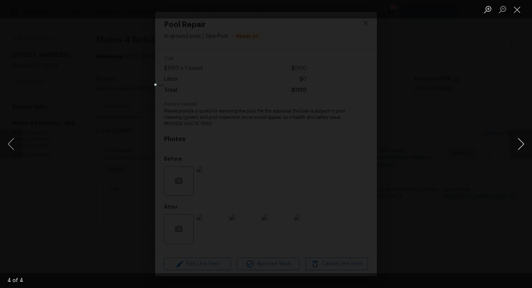
click at [522, 145] on button "Next image" at bounding box center [521, 144] width 22 height 30
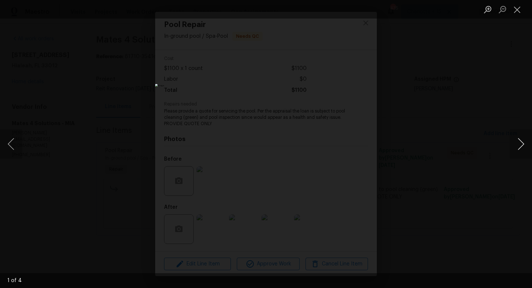
click at [522, 145] on button "Next image" at bounding box center [521, 144] width 22 height 30
click at [518, 11] on button "Close lightbox" at bounding box center [517, 9] width 15 height 13
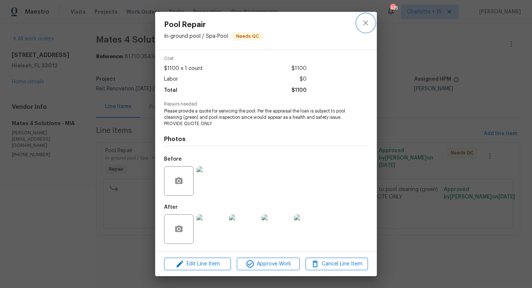
click at [365, 23] on icon "close" at bounding box center [365, 22] width 5 height 5
